Goal: Task Accomplishment & Management: Use online tool/utility

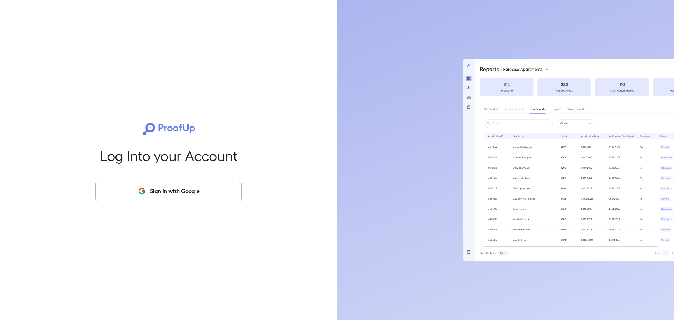
click at [145, 193] on icon "button" at bounding box center [143, 191] width 3 height 3
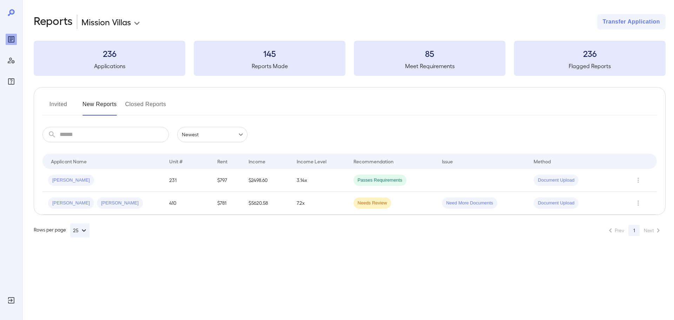
click at [64, 102] on button "Invited" at bounding box center [58, 107] width 32 height 17
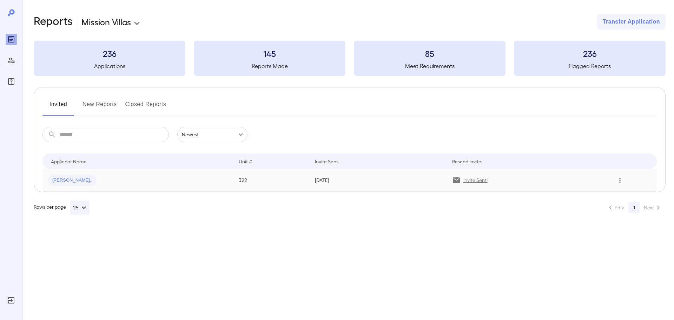
click at [616, 180] on icon "Row Actions" at bounding box center [620, 180] width 8 height 8
click at [627, 193] on li "View Application" at bounding box center [640, 193] width 55 height 11
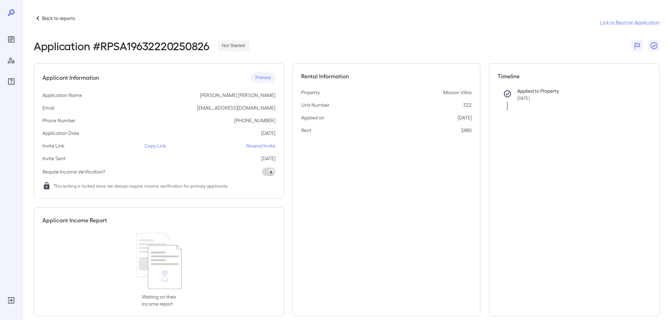
click at [156, 146] on p "Copy Link" at bounding box center [156, 145] width 22 height 7
click at [37, 17] on icon at bounding box center [38, 18] width 8 height 8
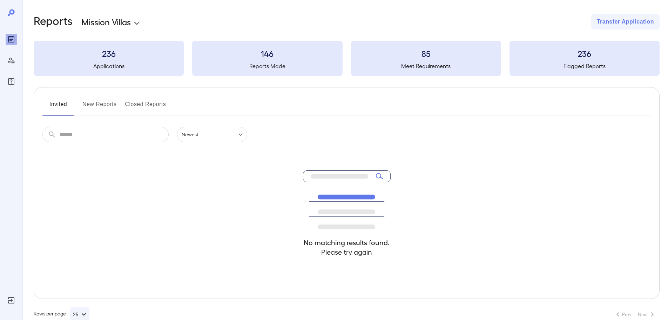
click at [108, 108] on button "New Reports" at bounding box center [99, 107] width 34 height 17
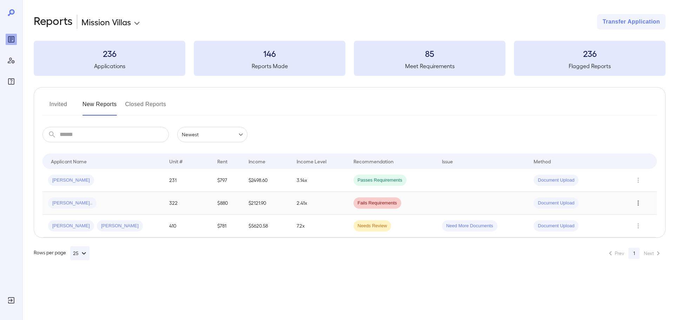
click at [640, 202] on icon "Row Actions" at bounding box center [638, 203] width 8 height 8
click at [637, 217] on li "View Application" at bounding box center [640, 216] width 55 height 11
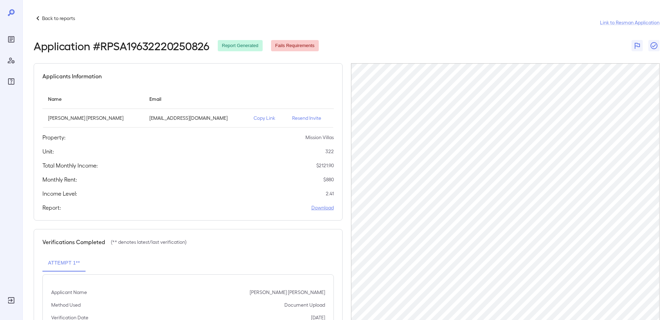
click at [332, 208] on link "Download" at bounding box center [323, 207] width 22 height 7
